Goal: Information Seeking & Learning: Compare options

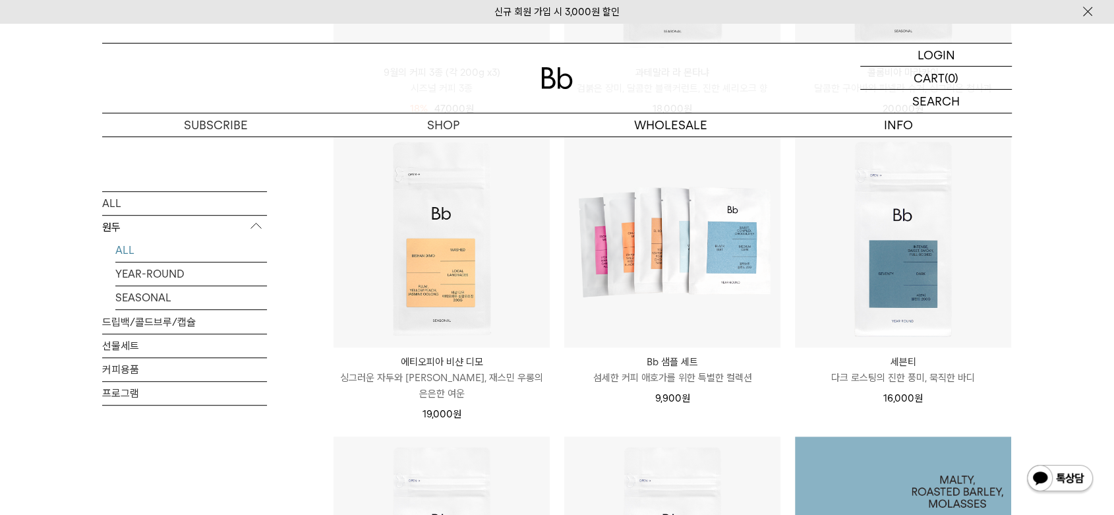
scroll to position [585, 0]
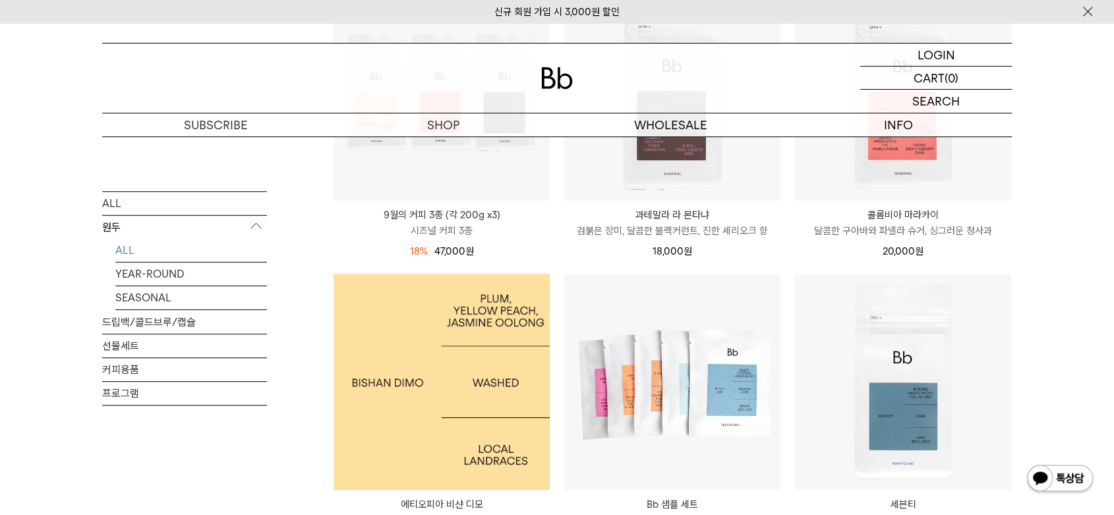
click at [486, 356] on img at bounding box center [441, 381] width 216 height 216
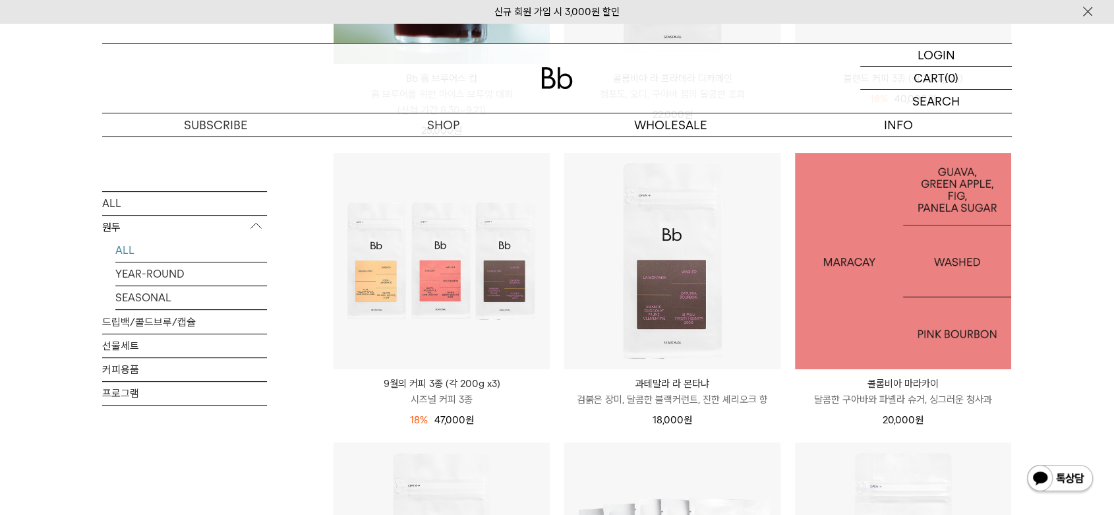
click at [933, 306] on img at bounding box center [903, 261] width 216 height 216
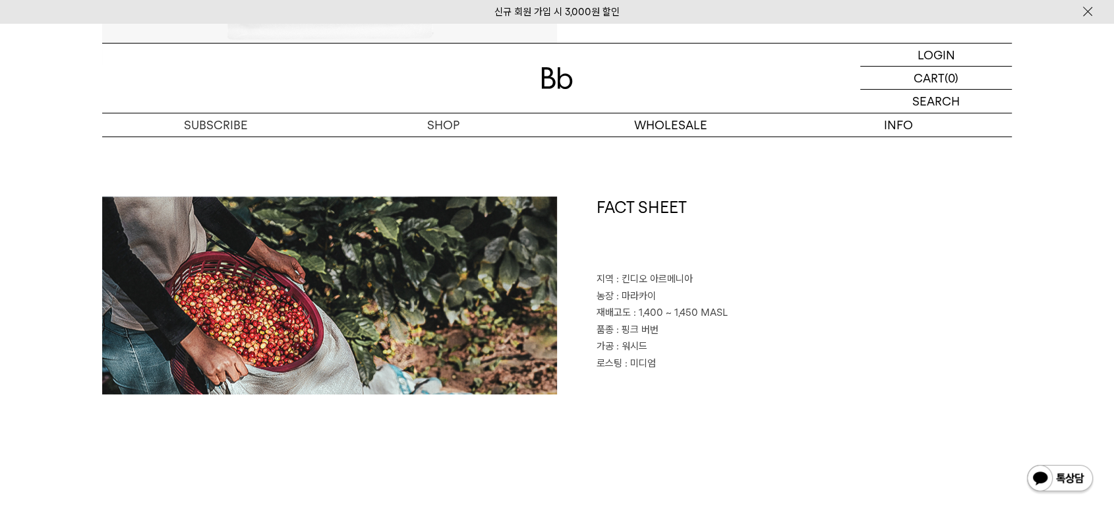
scroll to position [659, 0]
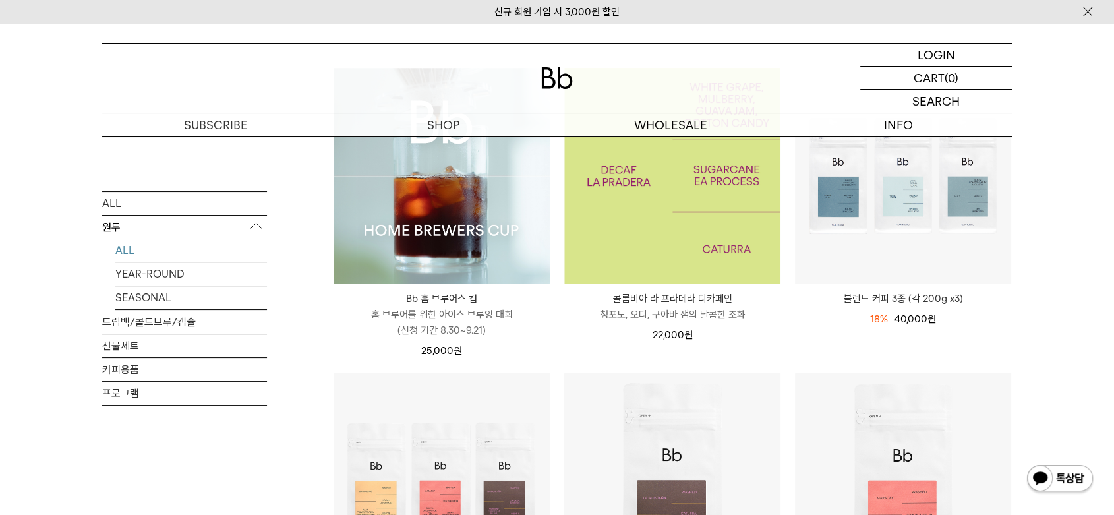
scroll to position [416, 0]
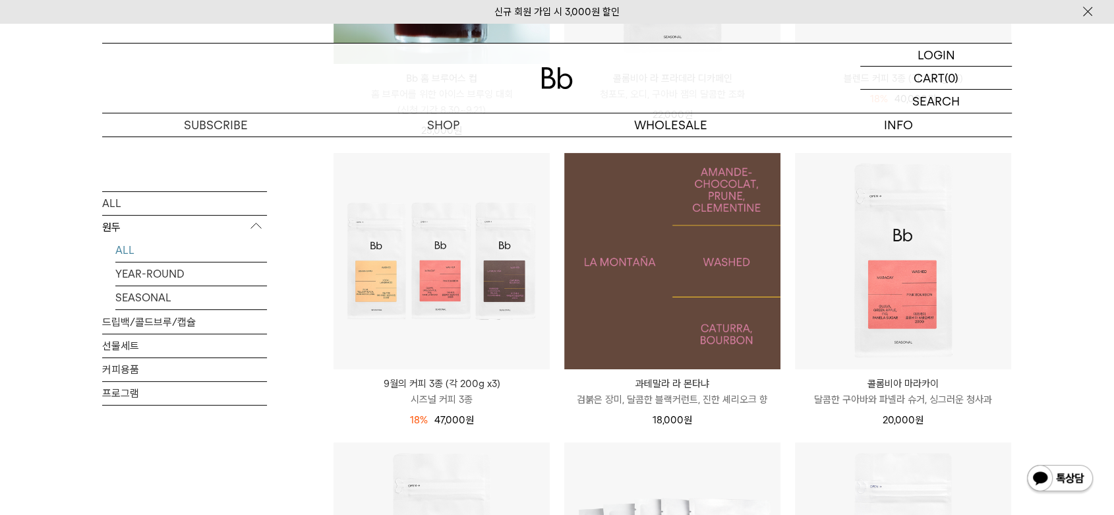
click at [718, 257] on img at bounding box center [672, 261] width 216 height 216
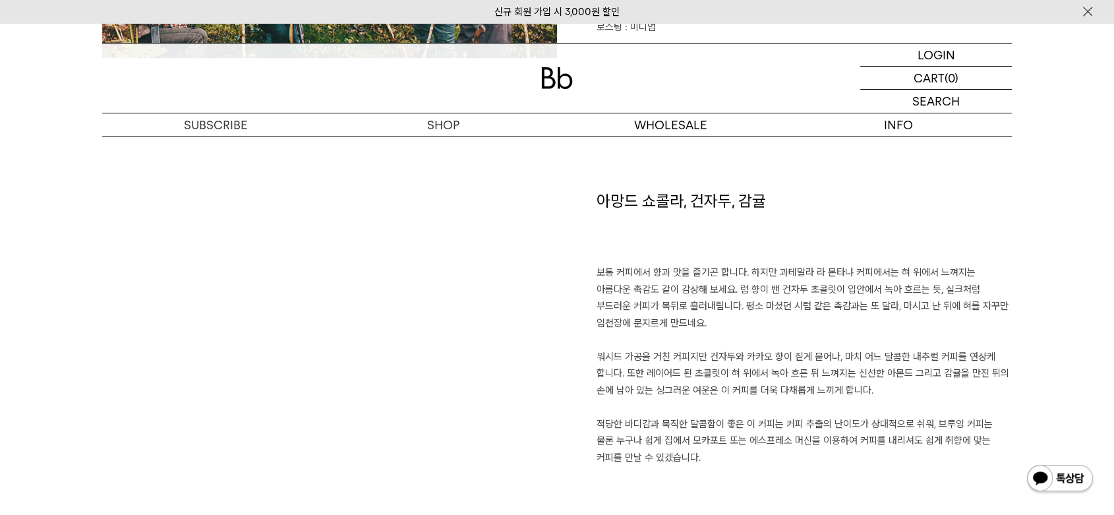
scroll to position [805, 0]
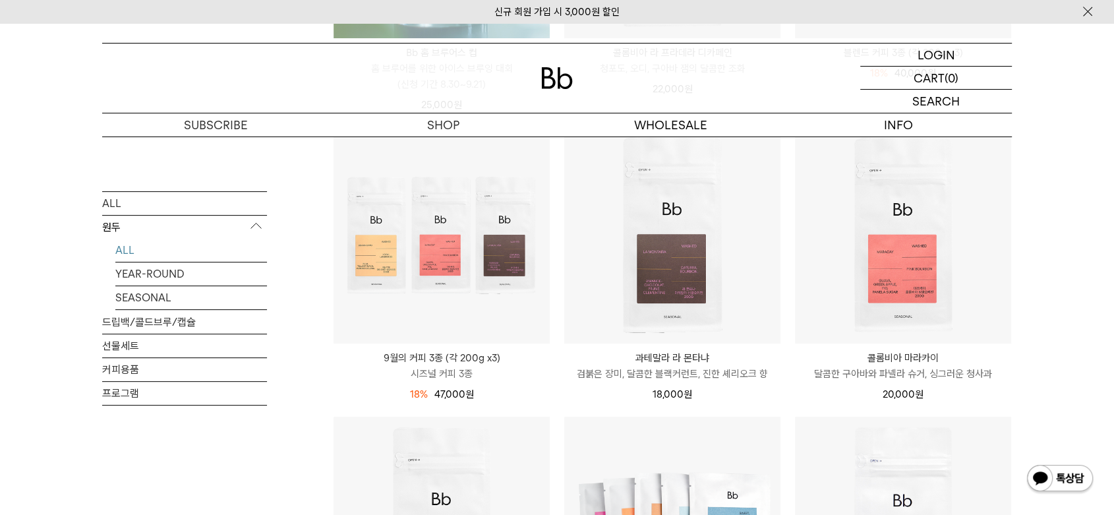
scroll to position [439, 0]
